Goal: Task Accomplishment & Management: Manage account settings

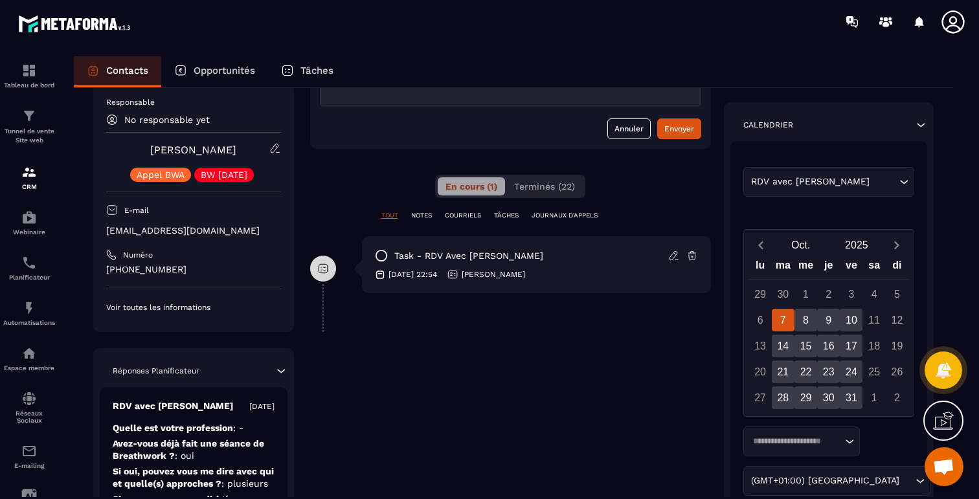
scroll to position [202, 0]
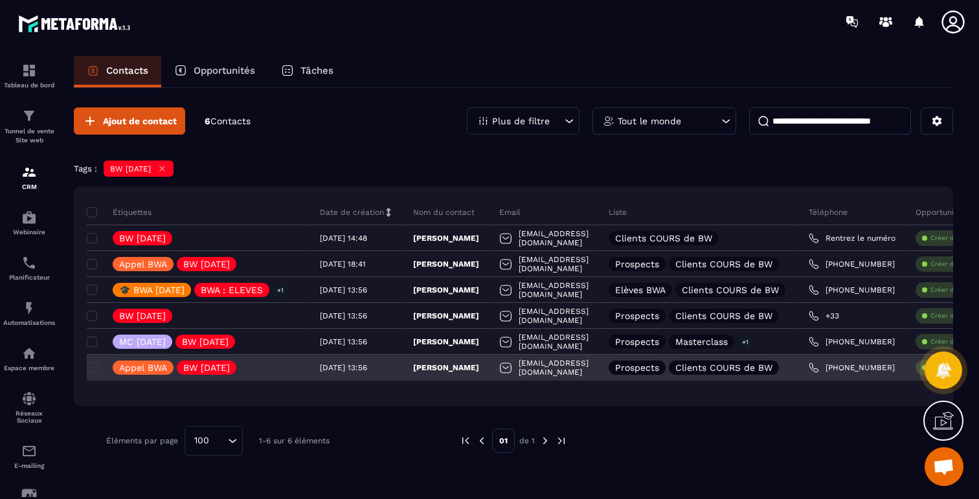
click at [659, 369] on p "Prospects" at bounding box center [637, 367] width 44 height 9
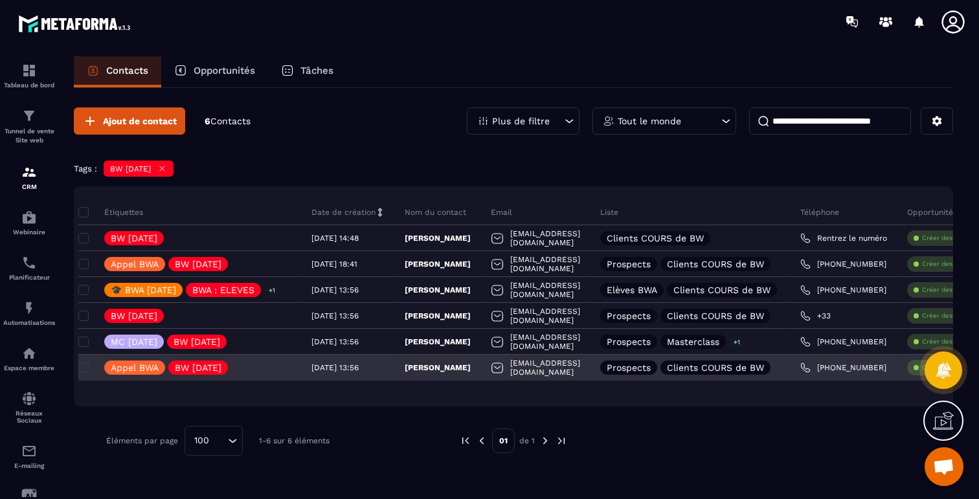
scroll to position [0, 3]
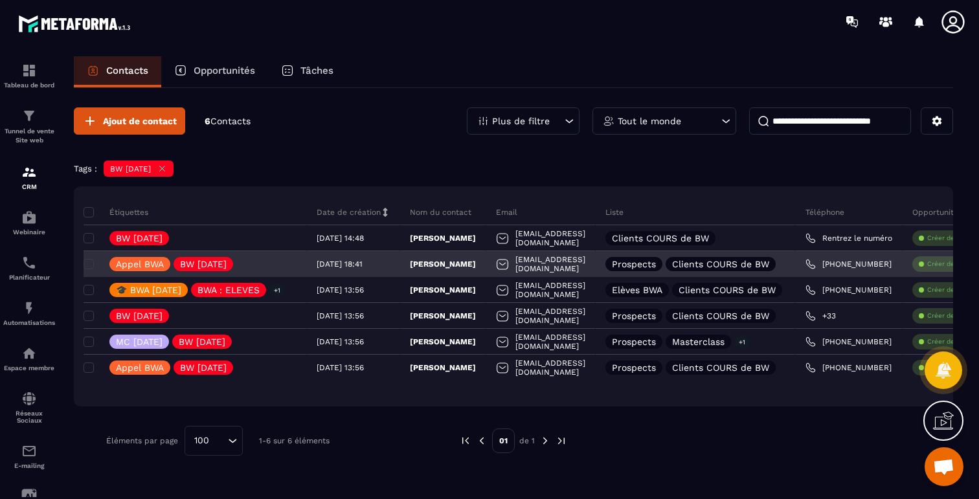
click at [768, 261] on p "Clients COURS de BW" at bounding box center [720, 264] width 97 height 9
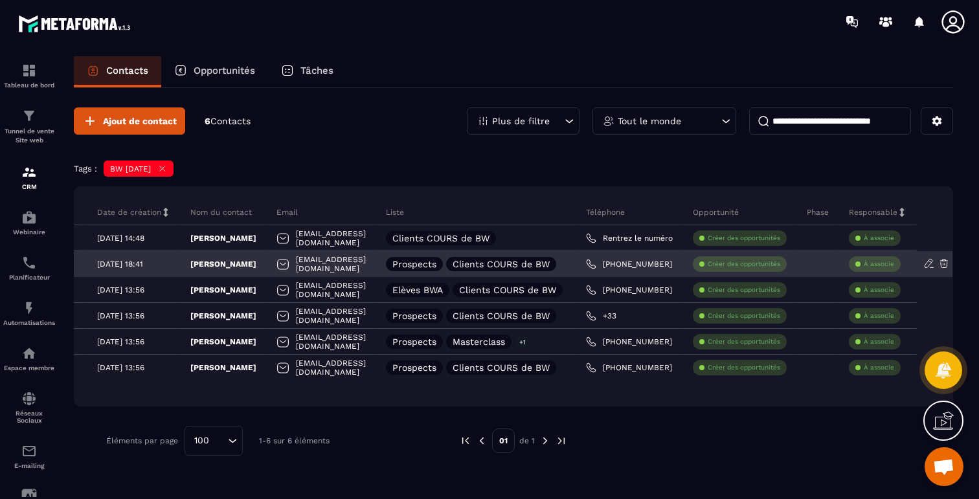
scroll to position [0, 309]
click at [926, 262] on icon at bounding box center [930, 264] width 12 height 12
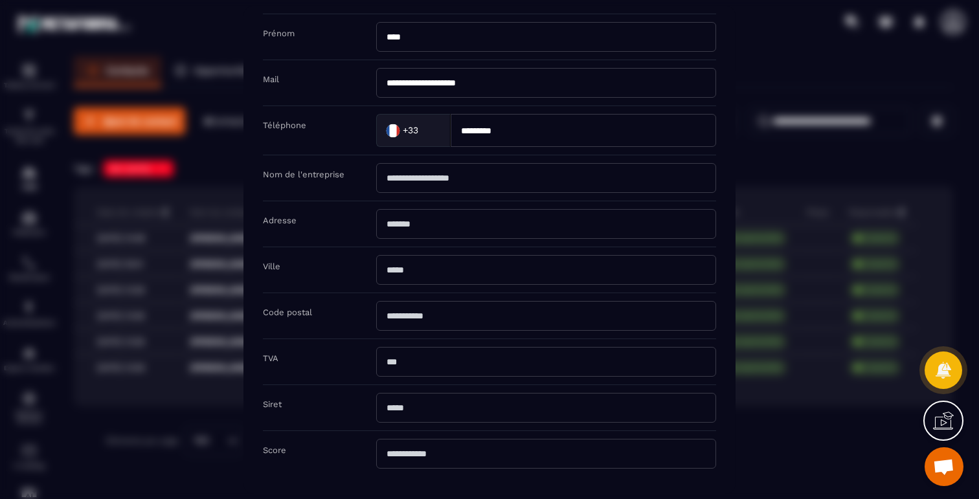
scroll to position [0, 0]
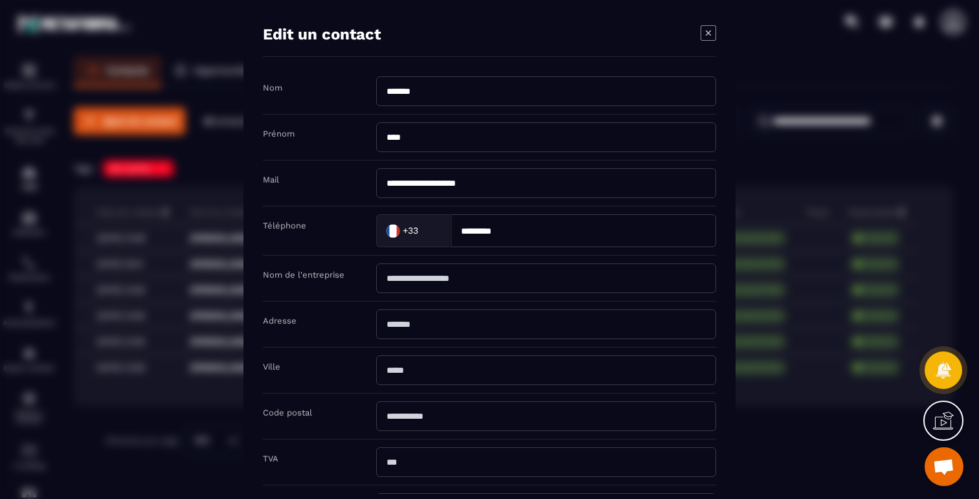
click at [703, 37] on icon "Modal window" at bounding box center [709, 33] width 16 height 16
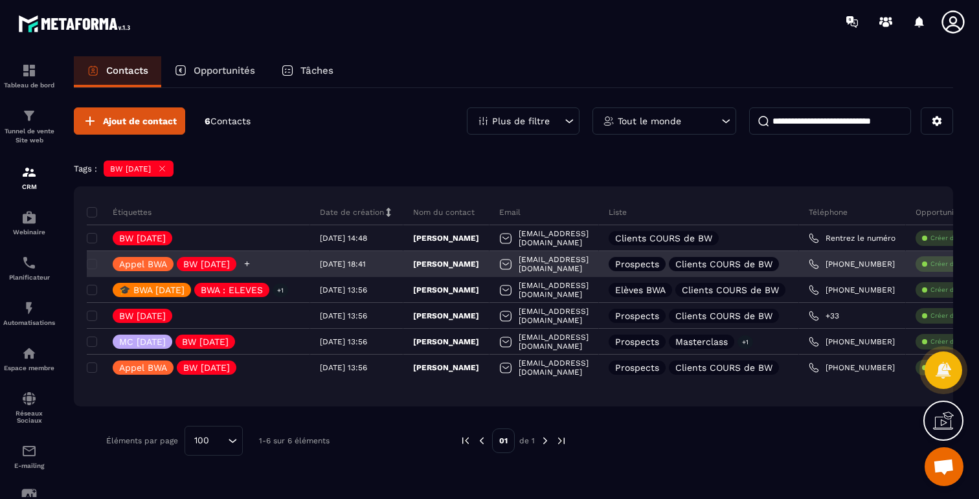
click at [251, 263] on icon at bounding box center [247, 264] width 8 height 8
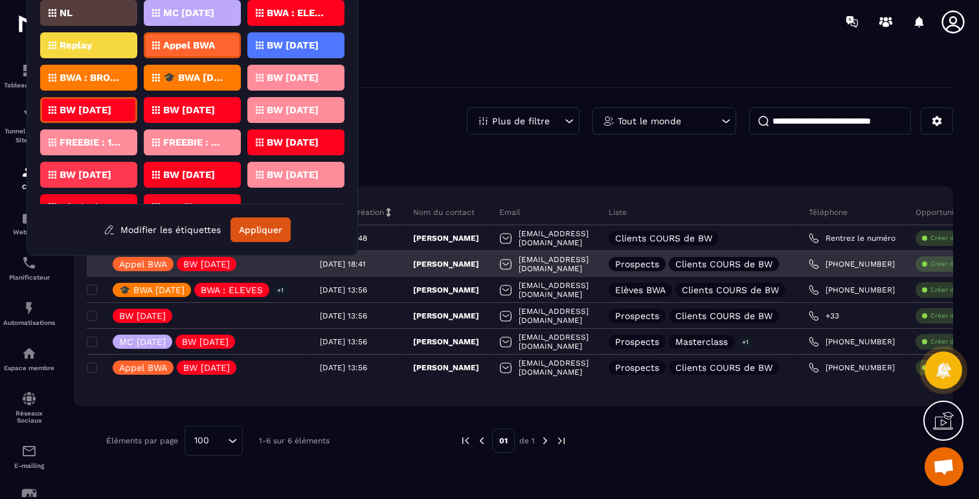
click at [588, 264] on div "[EMAIL_ADDRESS][DOMAIN_NAME]" at bounding box center [544, 264] width 109 height 26
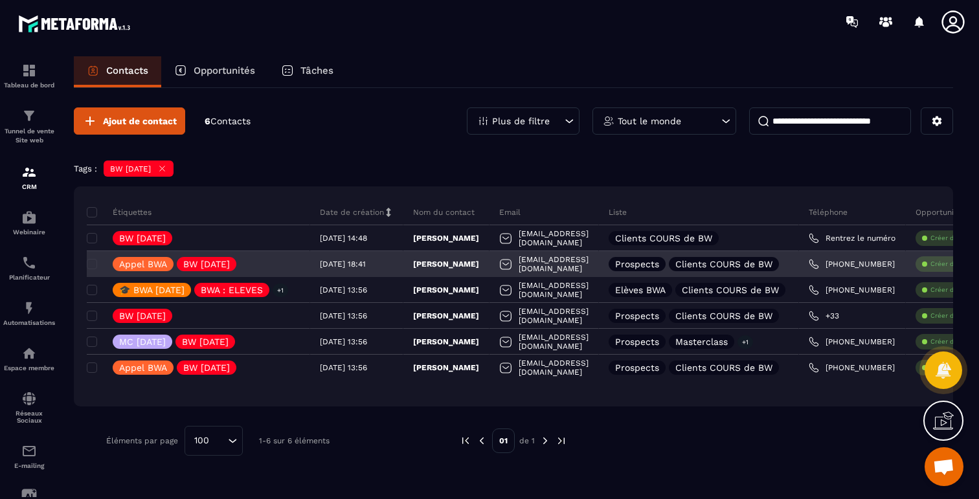
click at [659, 264] on p "Prospects" at bounding box center [637, 264] width 44 height 9
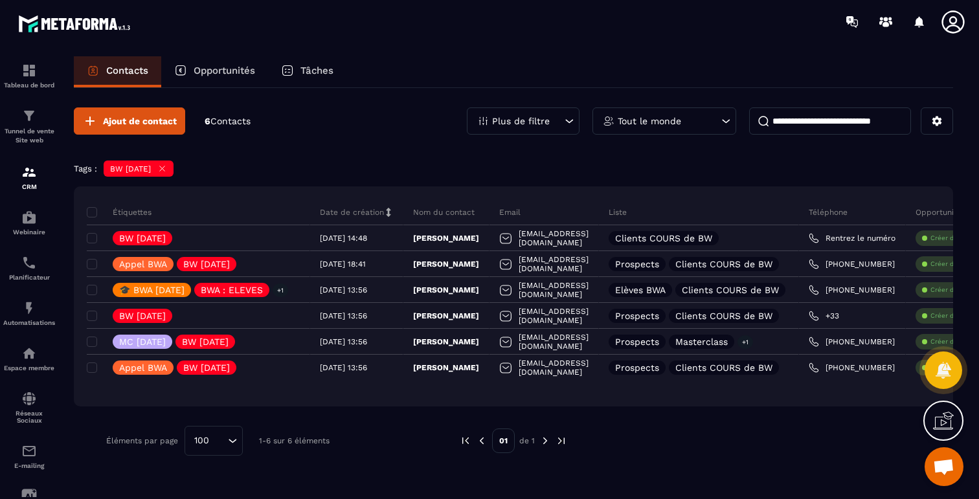
click at [627, 213] on p "Liste" at bounding box center [618, 212] width 18 height 10
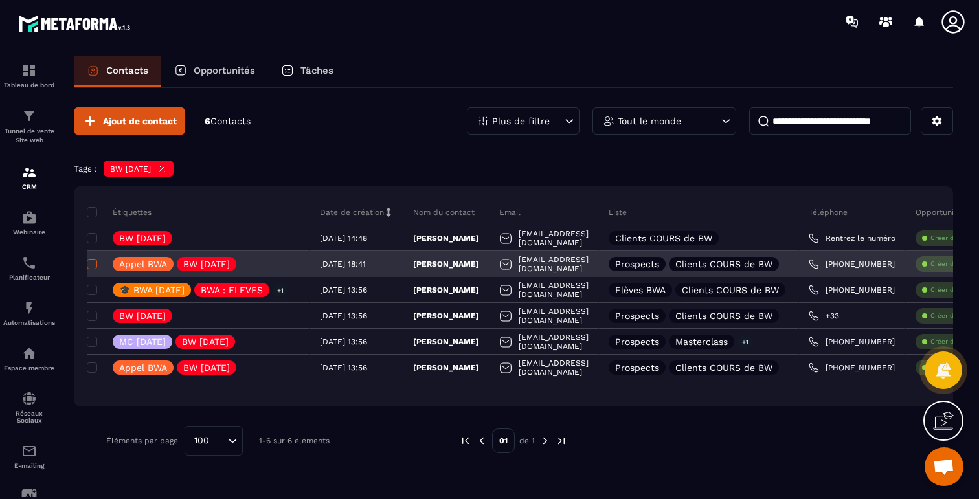
click at [92, 262] on span at bounding box center [92, 264] width 10 height 10
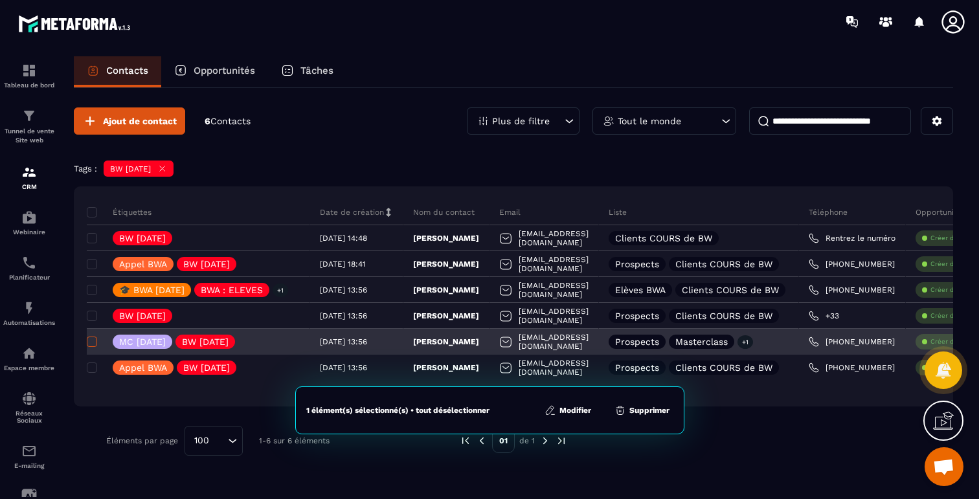
click at [91, 345] on span at bounding box center [92, 342] width 10 height 10
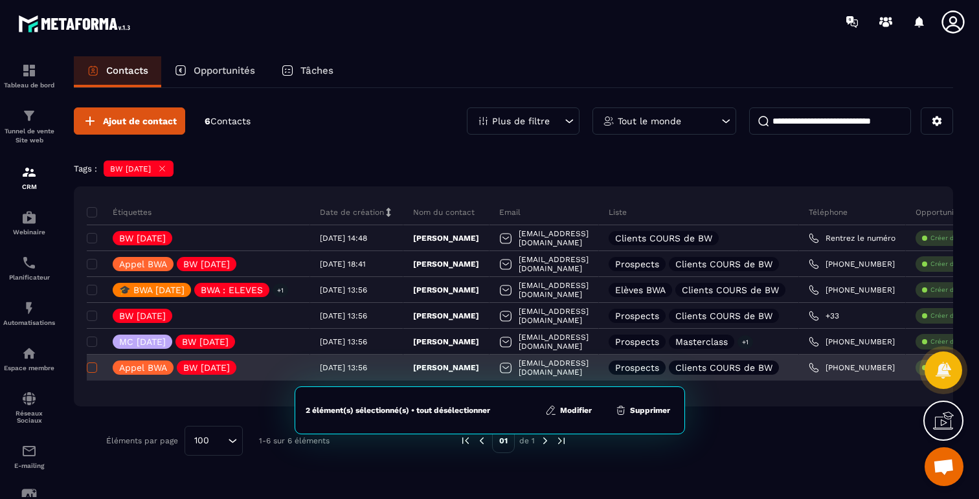
click at [95, 368] on span at bounding box center [92, 368] width 10 height 10
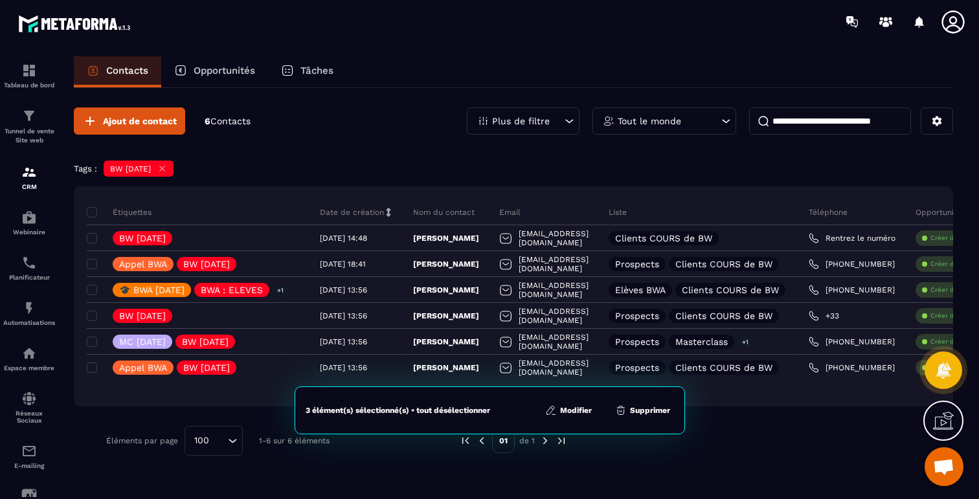
click at [568, 412] on button "Modifier" at bounding box center [569, 410] width 54 height 13
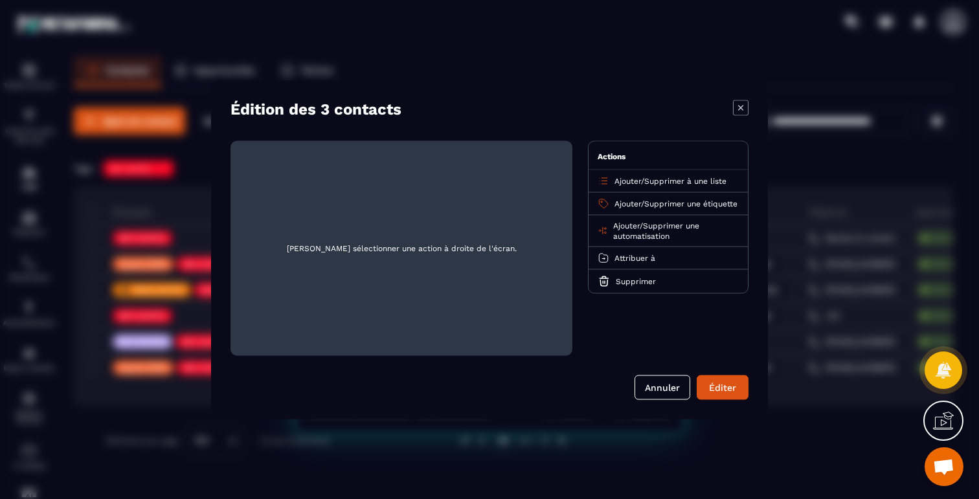
click at [674, 183] on span "Supprimer à une liste" at bounding box center [686, 180] width 82 height 9
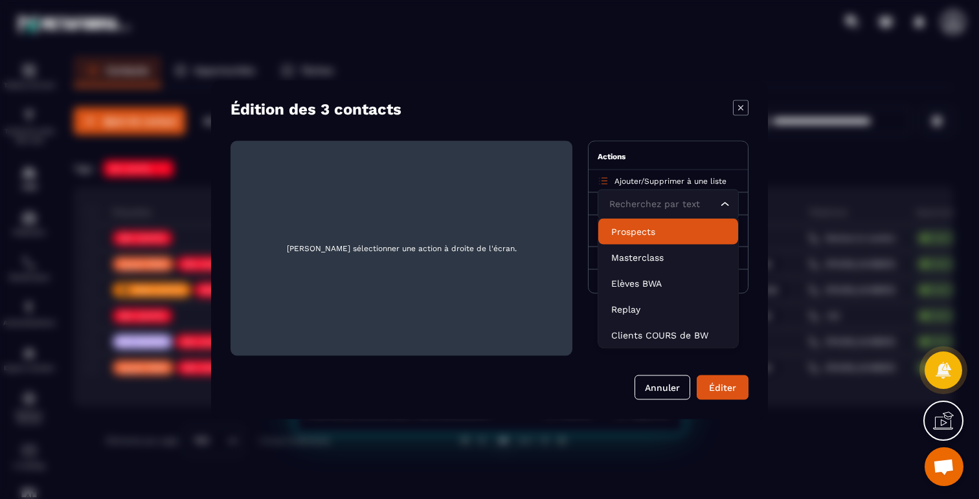
click at [647, 238] on li "Prospects" at bounding box center [669, 231] width 140 height 26
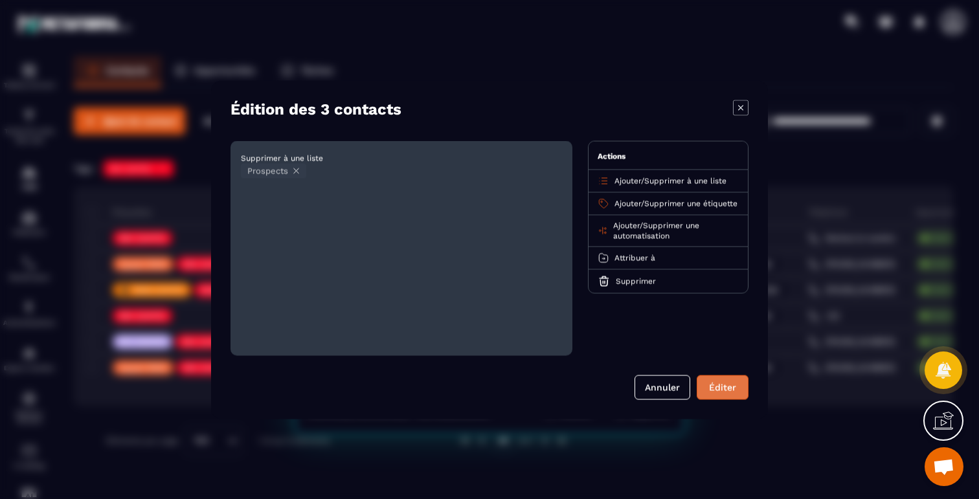
click at [723, 387] on button "Éditer" at bounding box center [723, 387] width 52 height 25
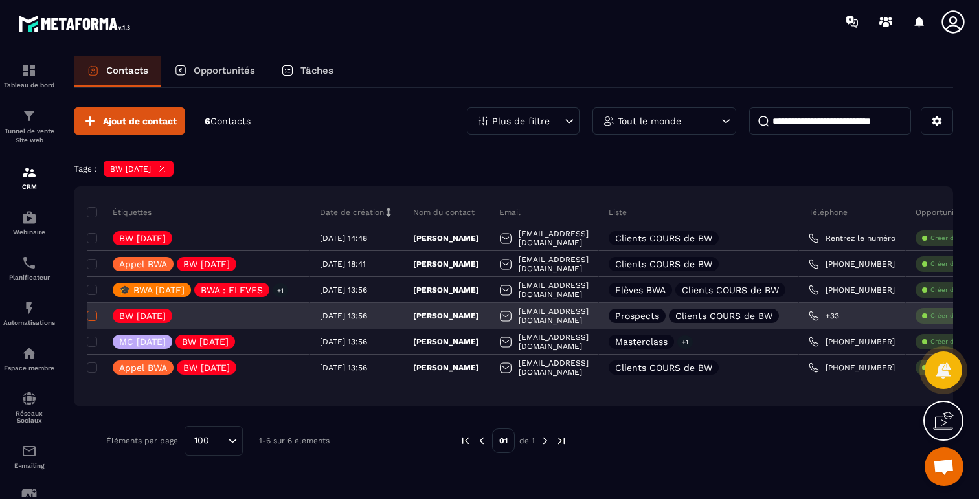
click at [92, 318] on span at bounding box center [92, 316] width 10 height 10
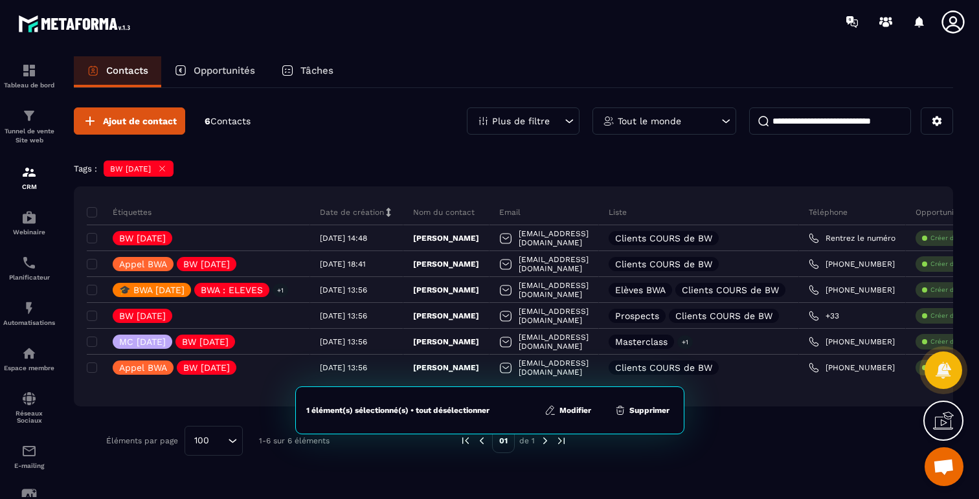
click at [572, 410] on button "Modifier" at bounding box center [568, 410] width 54 height 13
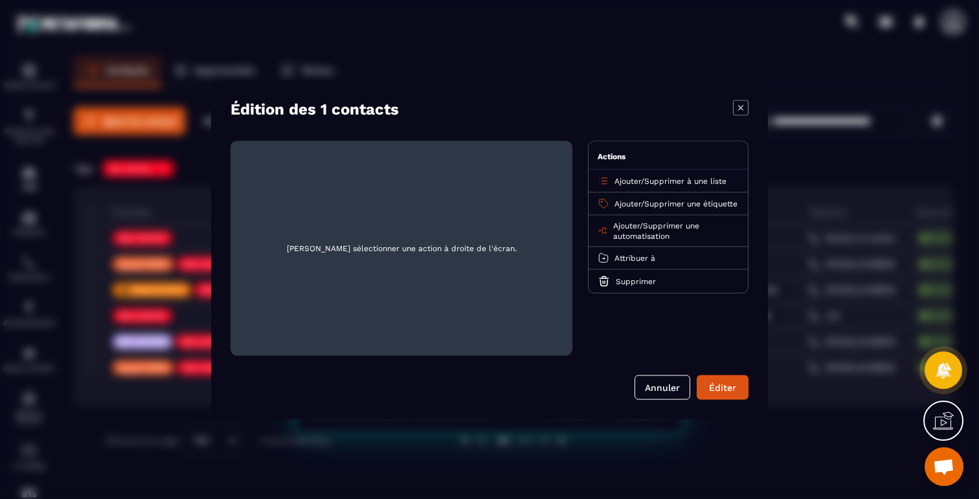
click at [672, 179] on span "Supprimer à une liste" at bounding box center [686, 180] width 82 height 9
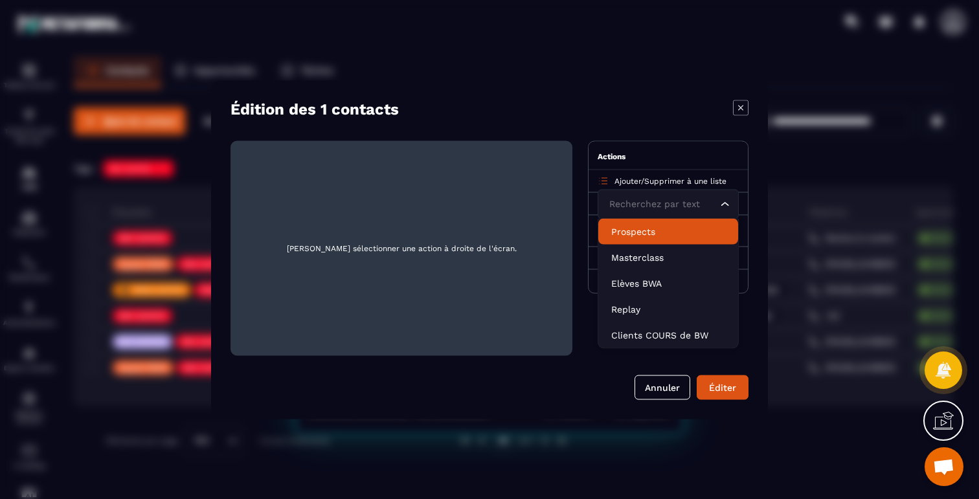
click at [646, 240] on li "Prospects" at bounding box center [669, 231] width 140 height 26
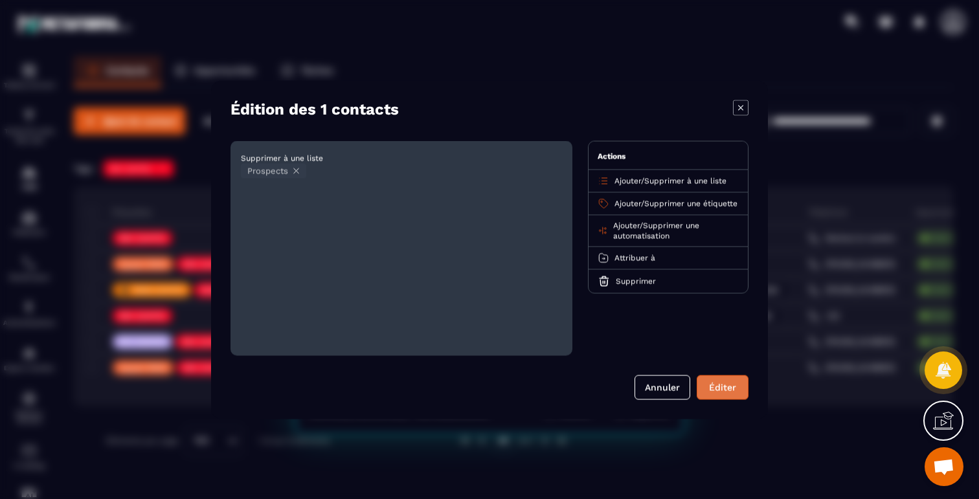
click at [720, 385] on button "Éditer" at bounding box center [723, 387] width 52 height 25
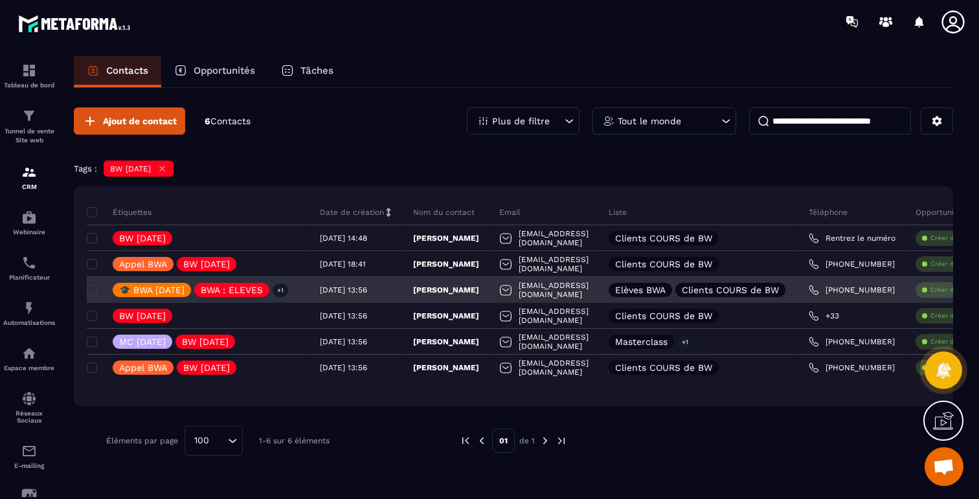
click at [457, 289] on p "[PERSON_NAME]" at bounding box center [446, 290] width 66 height 10
